Goal: Task Accomplishment & Management: Manage account settings

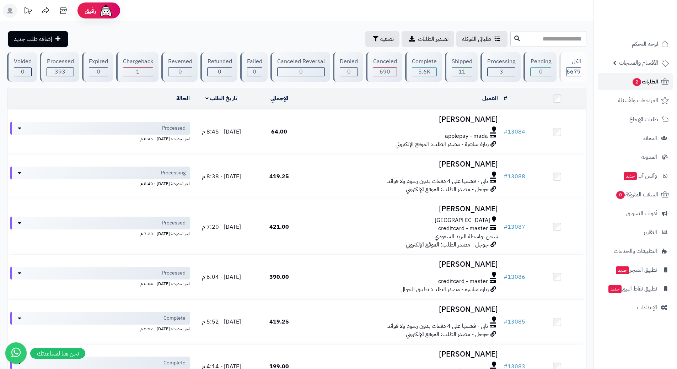
click at [617, 81] on link "الطلبات 2" at bounding box center [635, 81] width 75 height 17
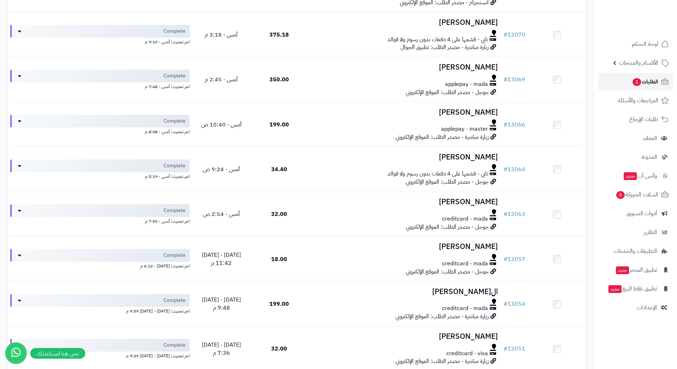
click at [624, 79] on link "الطلبات 2" at bounding box center [635, 81] width 75 height 17
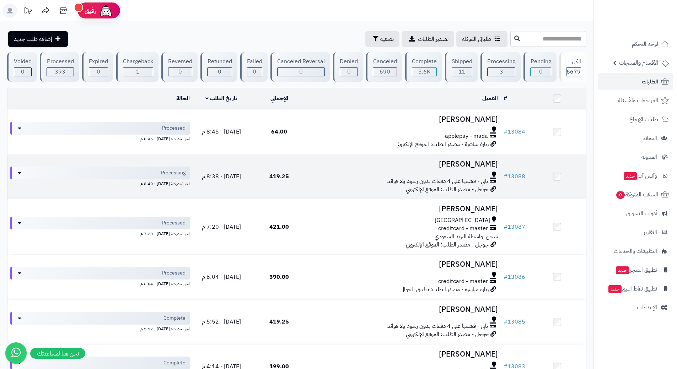
click at [316, 181] on div "تابي - قسّمها على 4 دفعات بدون رسوم ولا فوائد" at bounding box center [404, 181] width 187 height 8
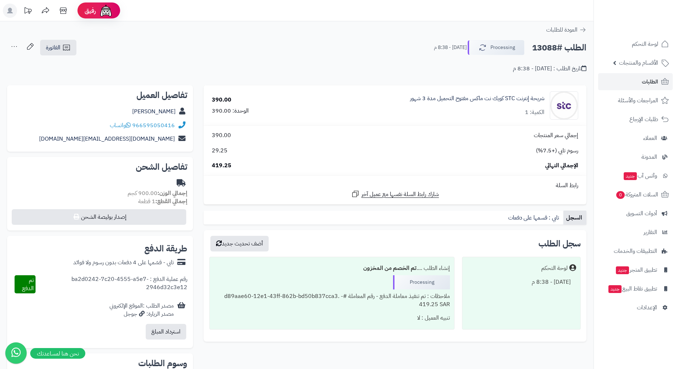
click at [557, 49] on h2 "الطلب #13088" at bounding box center [559, 48] width 54 height 15
copy div "الطلب #13088 Processing"
click at [126, 125] on span "واتساب" at bounding box center [120, 125] width 21 height 9
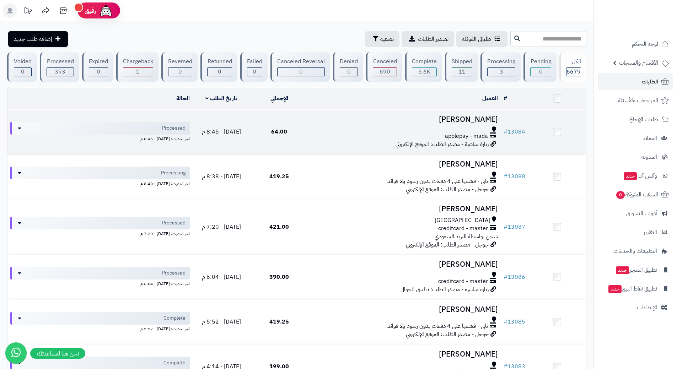
click at [354, 127] on div at bounding box center [404, 130] width 187 height 6
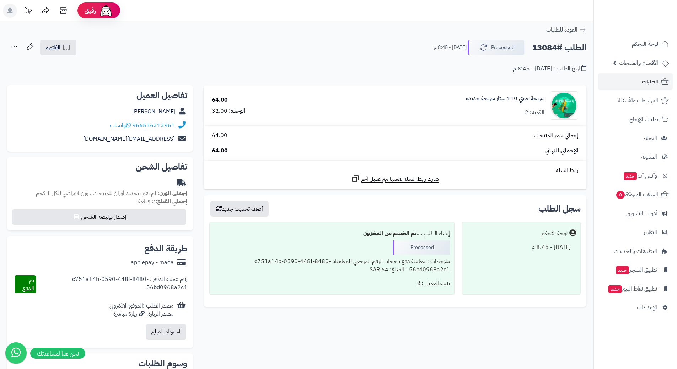
click at [561, 49] on h2 "الطلب #13084" at bounding box center [559, 48] width 54 height 15
copy div "الطلب #13084 Processed"
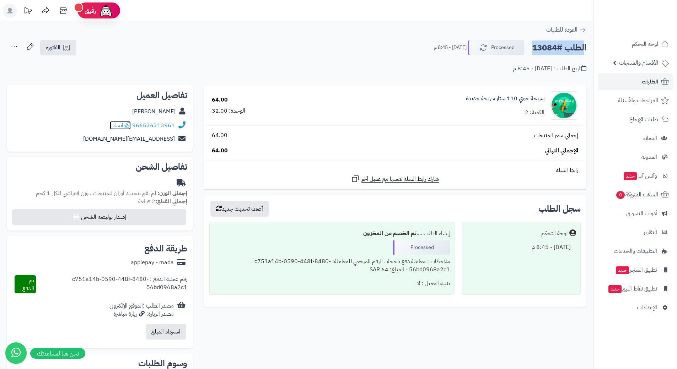
click at [128, 125] on icon at bounding box center [128, 125] width 5 height 6
click at [644, 79] on span "الطلبات" at bounding box center [650, 82] width 16 height 10
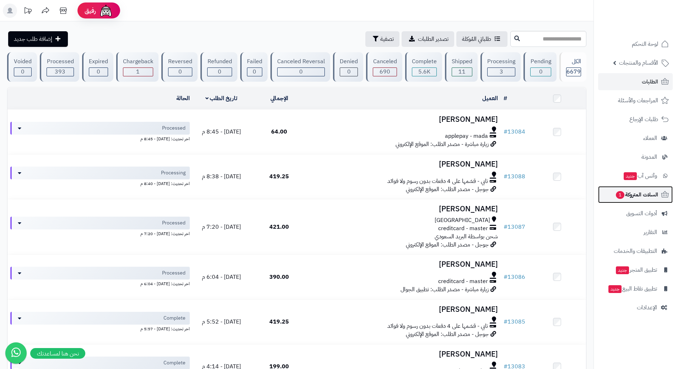
click at [627, 202] on link "السلات المتروكة 1" at bounding box center [635, 194] width 75 height 17
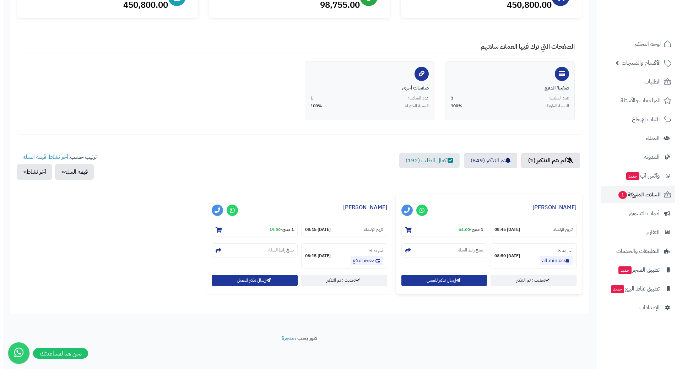
scroll to position [108, 0]
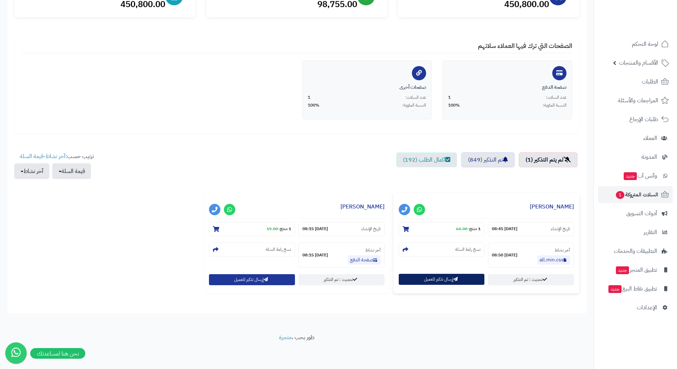
click at [419, 276] on button "إرسال تذكير للعميل" at bounding box center [442, 279] width 86 height 11
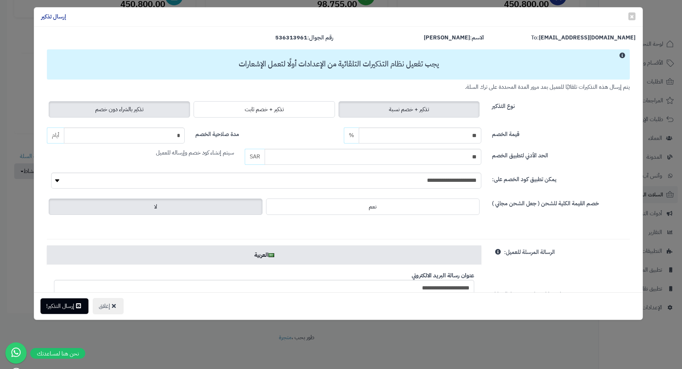
click at [173, 110] on label "تذكير بالشراء دون خصم" at bounding box center [119, 109] width 141 height 16
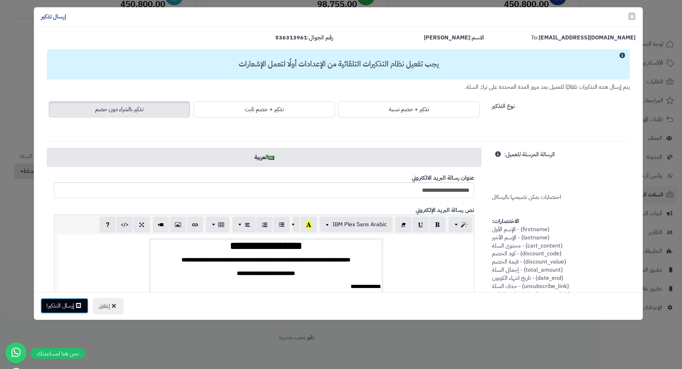
click at [70, 308] on button "إرسال التذكير!" at bounding box center [65, 306] width 48 height 16
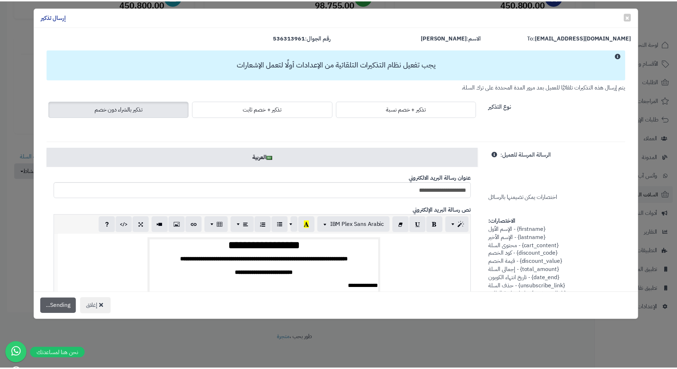
scroll to position [131, 0]
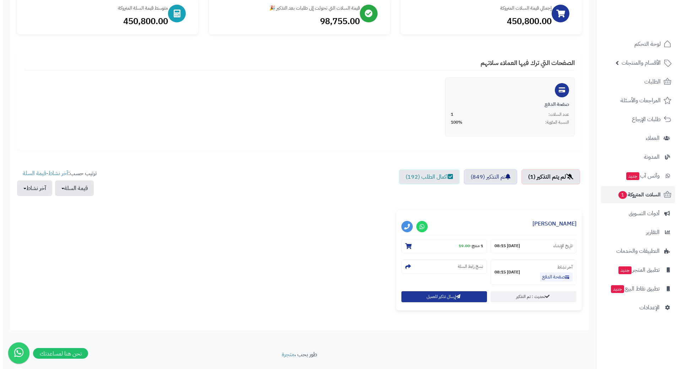
scroll to position [107, 0]
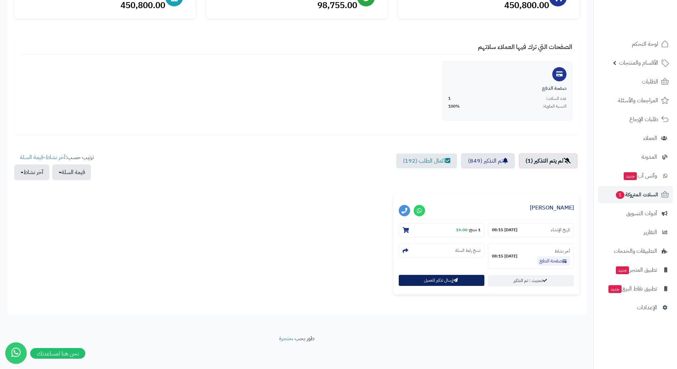
click at [440, 285] on button "إرسال تذكير للعميل" at bounding box center [442, 280] width 86 height 11
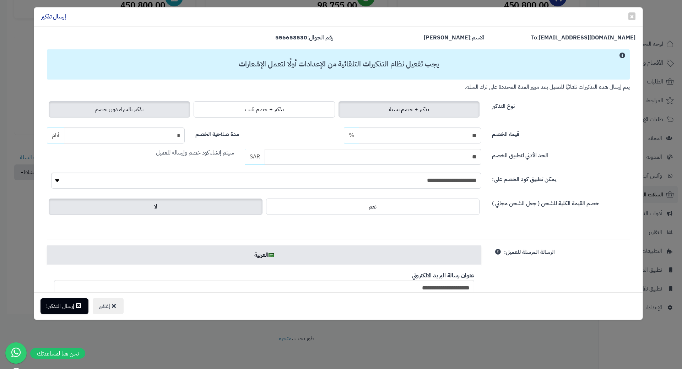
drag, startPoint x: 132, startPoint y: 101, endPoint x: 133, endPoint y: 107, distance: 6.4
click at [132, 104] on label "تذكير بالشراء دون خصم" at bounding box center [119, 109] width 141 height 16
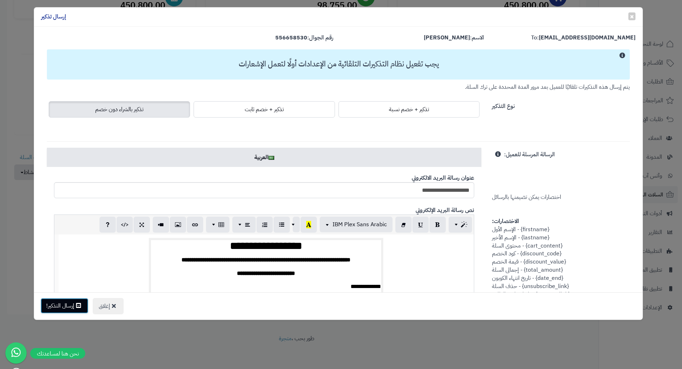
click at [74, 301] on button "إرسال التذكير!" at bounding box center [65, 306] width 48 height 16
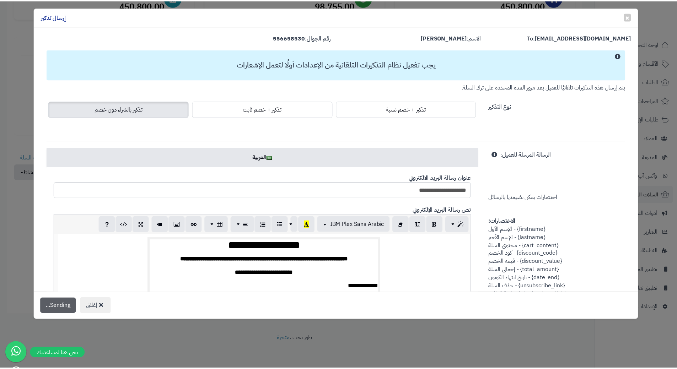
scroll to position [130, 0]
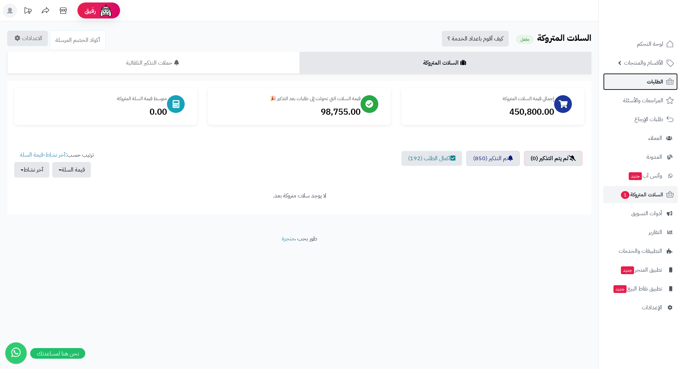
click at [609, 86] on link "الطلبات" at bounding box center [640, 81] width 75 height 17
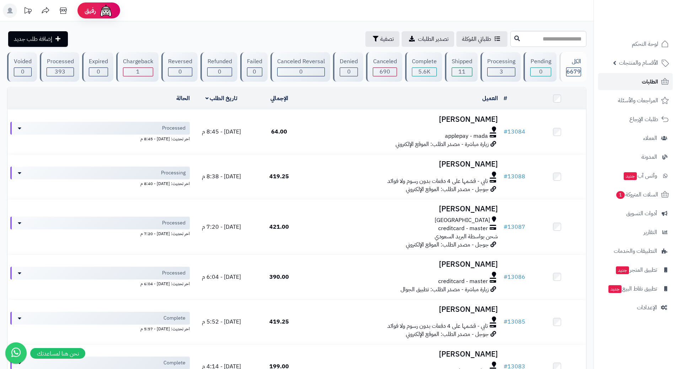
click at [625, 77] on link "الطلبات" at bounding box center [635, 81] width 75 height 17
click at [527, 37] on input "text" at bounding box center [548, 39] width 76 height 16
drag, startPoint x: 0, startPoint y: 0, endPoint x: 526, endPoint y: 37, distance: 527.5
click at [526, 37] on input "text" at bounding box center [548, 39] width 76 height 16
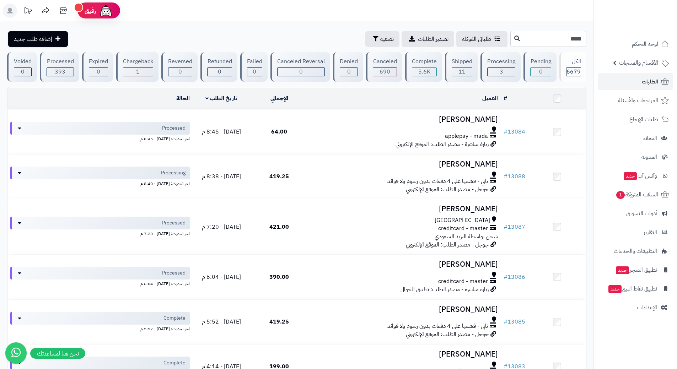
type input "*****"
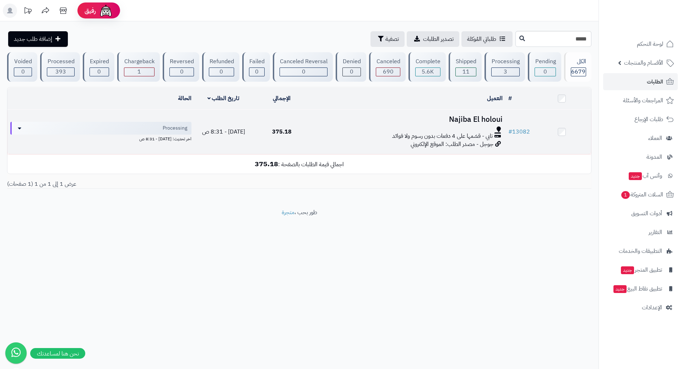
click at [328, 129] on div at bounding box center [408, 130] width 189 height 6
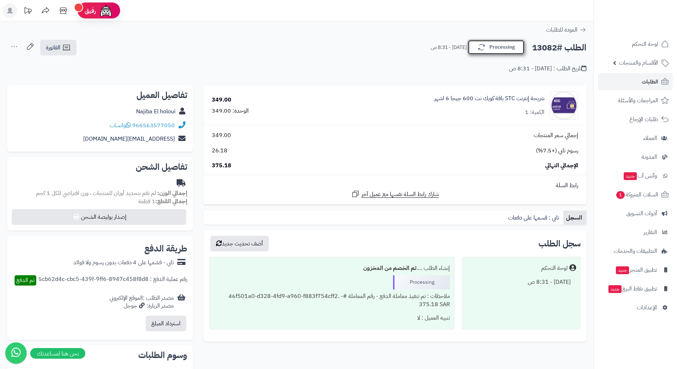
click at [495, 50] on button "Processing" at bounding box center [496, 47] width 57 height 15
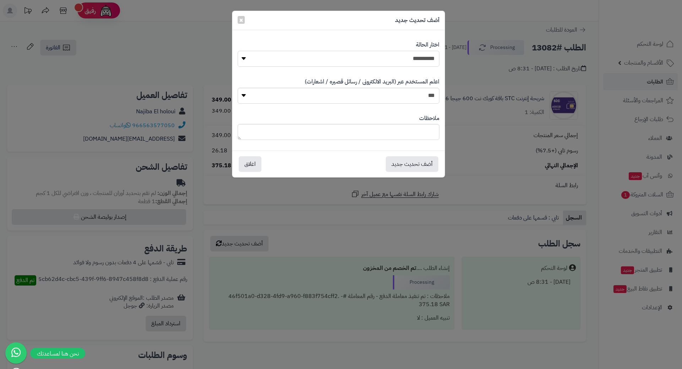
click at [403, 53] on select "**********" at bounding box center [339, 59] width 202 height 16
select select "*"
click at [238, 51] on select "**********" at bounding box center [339, 59] width 202 height 16
click at [431, 164] on button "أضف تحديث جديد" at bounding box center [412, 164] width 53 height 16
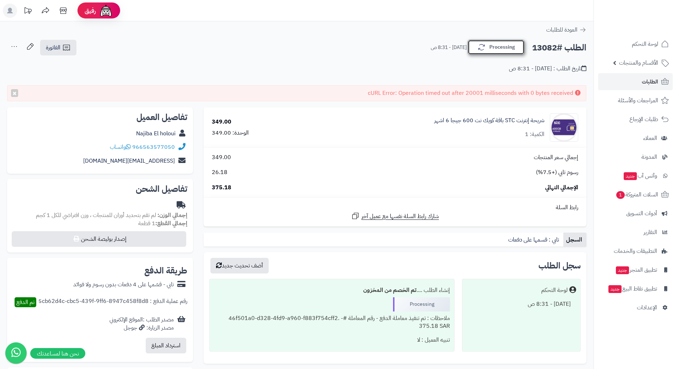
click at [489, 50] on button "Processing" at bounding box center [496, 47] width 57 height 15
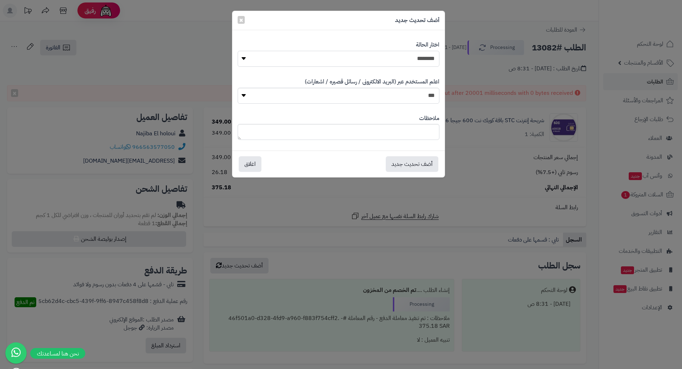
click at [421, 56] on select "**********" at bounding box center [339, 59] width 202 height 16
click at [238, 51] on select "**********" at bounding box center [339, 59] width 202 height 16
click at [407, 162] on button "أضف تحديث جديد" at bounding box center [412, 164] width 53 height 16
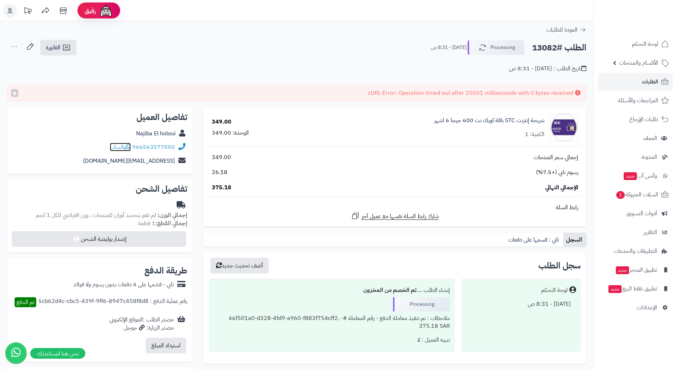
click at [128, 144] on icon at bounding box center [128, 147] width 5 height 6
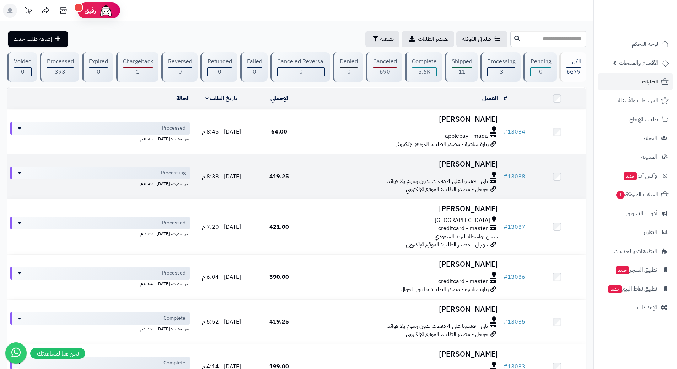
click at [329, 172] on div at bounding box center [404, 175] width 187 height 6
click at [333, 176] on div at bounding box center [404, 175] width 187 height 6
click at [334, 189] on td "محمد الصباغ تابي - قسّمها على 4 دفعات بدون رسوم ولا فوائد جوجل - مصدر الطلب: ال…" at bounding box center [404, 177] width 193 height 44
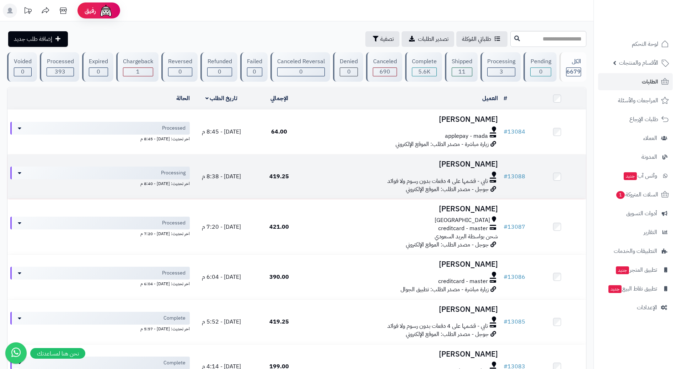
click at [334, 189] on td "محمد الصباغ تابي - قسّمها على 4 دفعات بدون رسوم ولا فوائد جوجل - مصدر الطلب: ال…" at bounding box center [404, 177] width 193 height 44
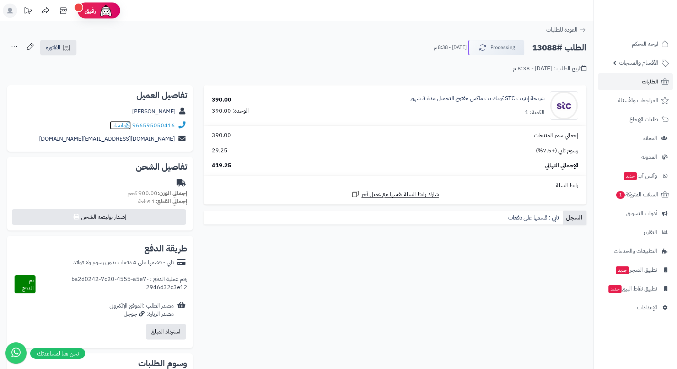
click at [122, 126] on span "واتساب" at bounding box center [120, 125] width 21 height 9
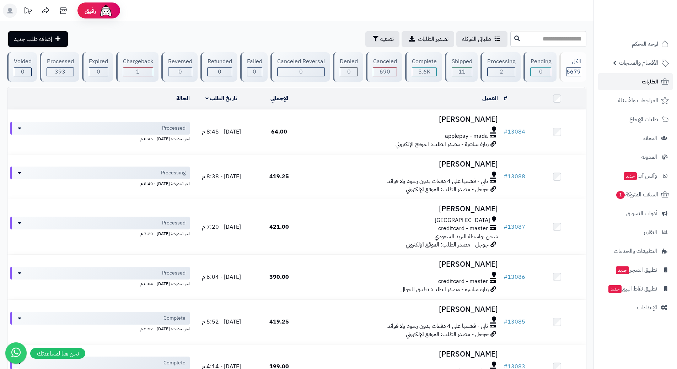
click at [620, 78] on link "الطلبات" at bounding box center [635, 81] width 75 height 17
click at [574, 37] on input "text" at bounding box center [548, 39] width 76 height 16
type input "*****"
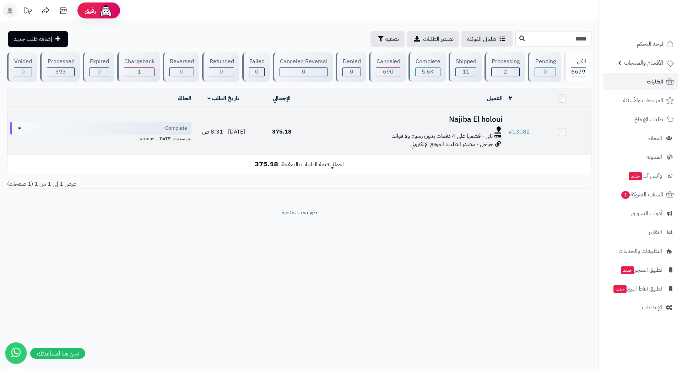
click at [341, 131] on div at bounding box center [408, 130] width 189 height 6
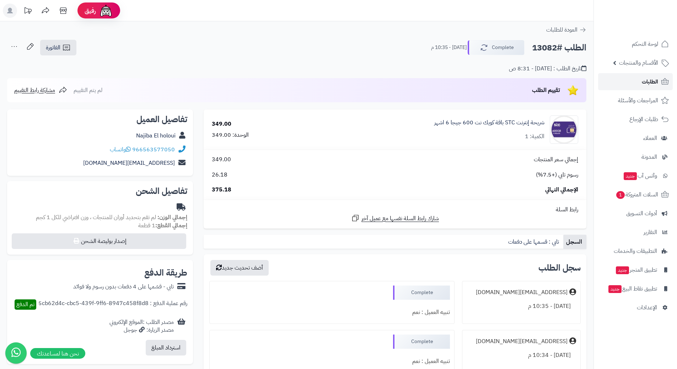
click at [617, 81] on link "الطلبات" at bounding box center [635, 81] width 75 height 17
